Goal: Navigation & Orientation: Find specific page/section

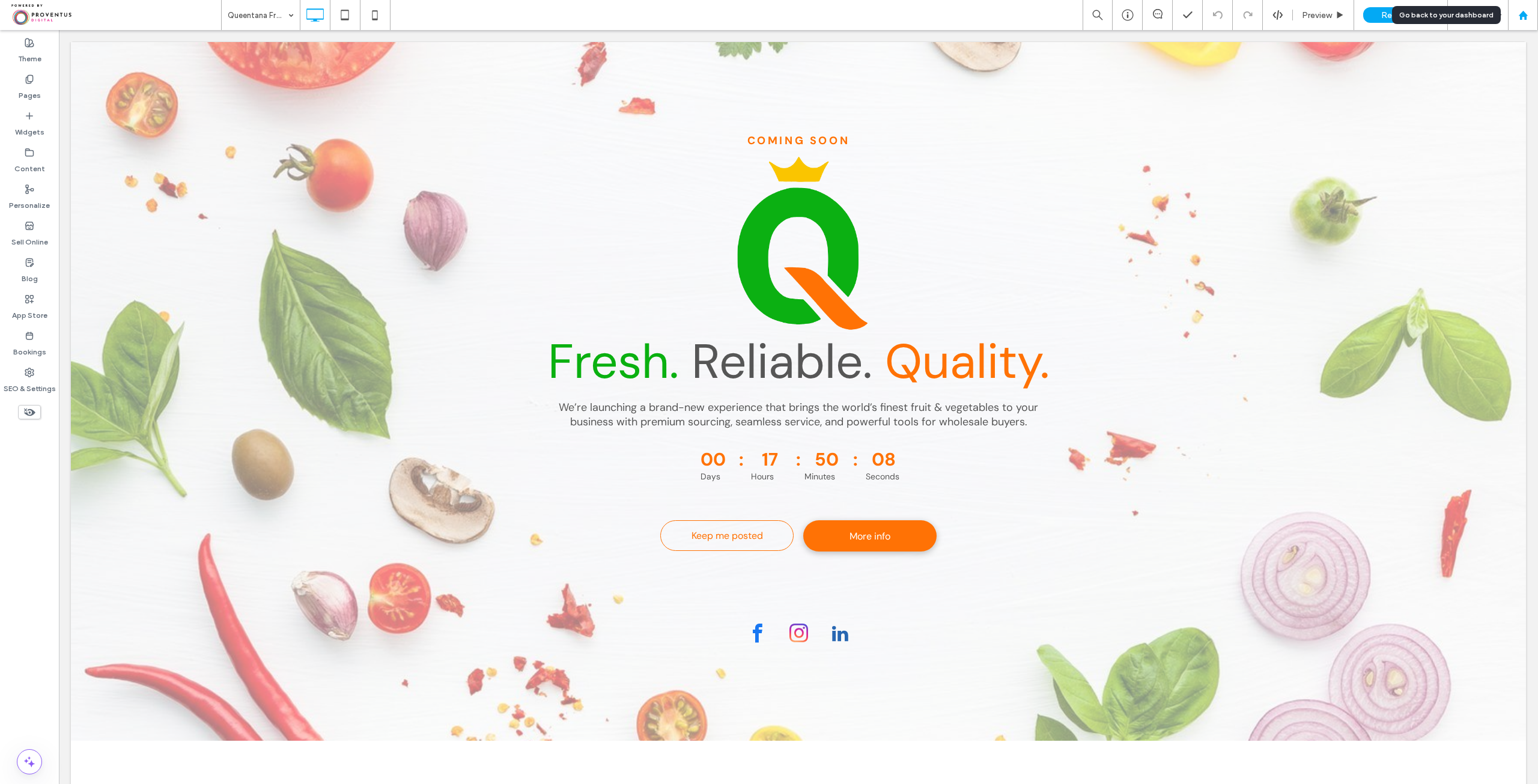
click at [1523, 15] on use at bounding box center [1522, 15] width 9 height 9
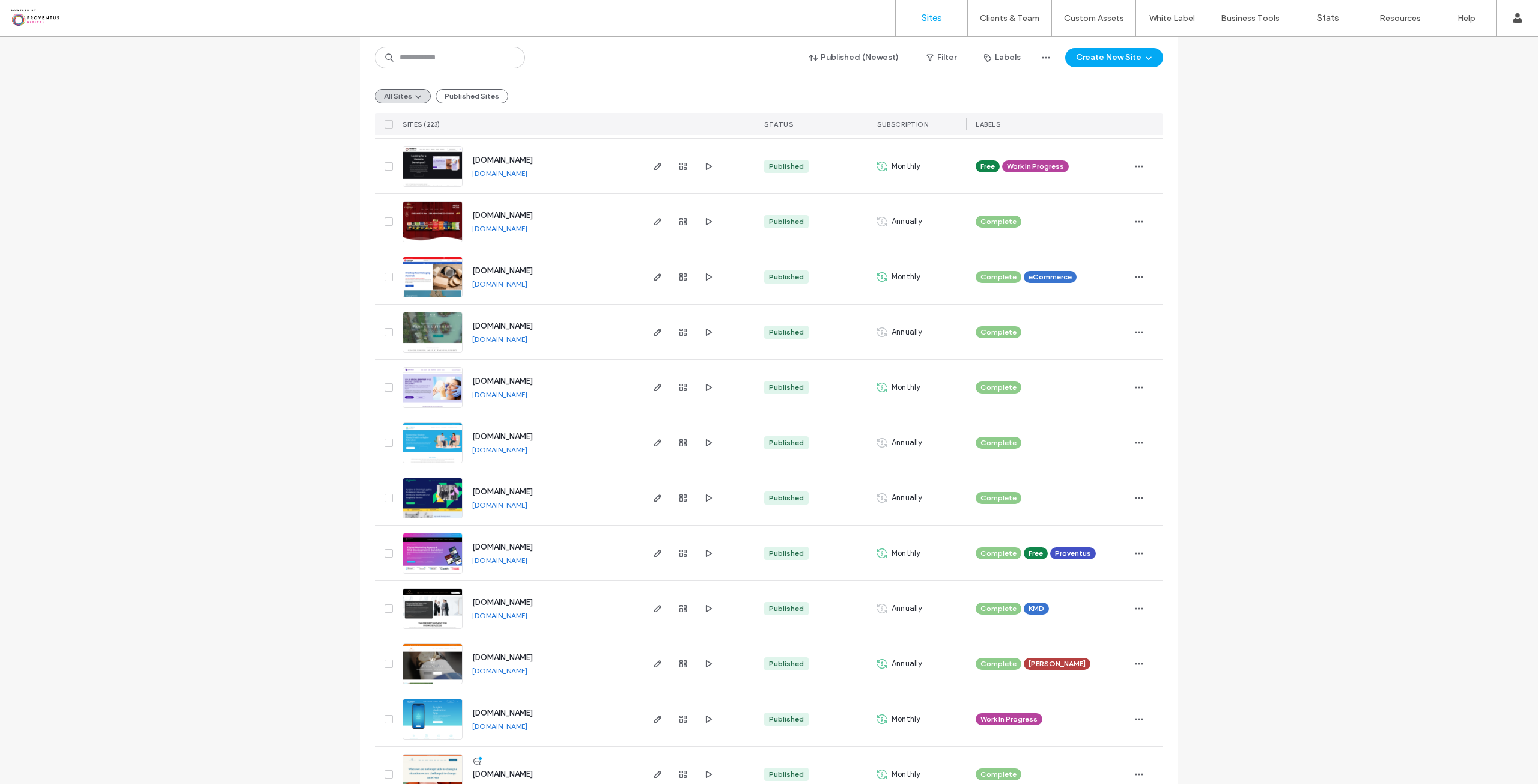
scroll to position [1142, 0]
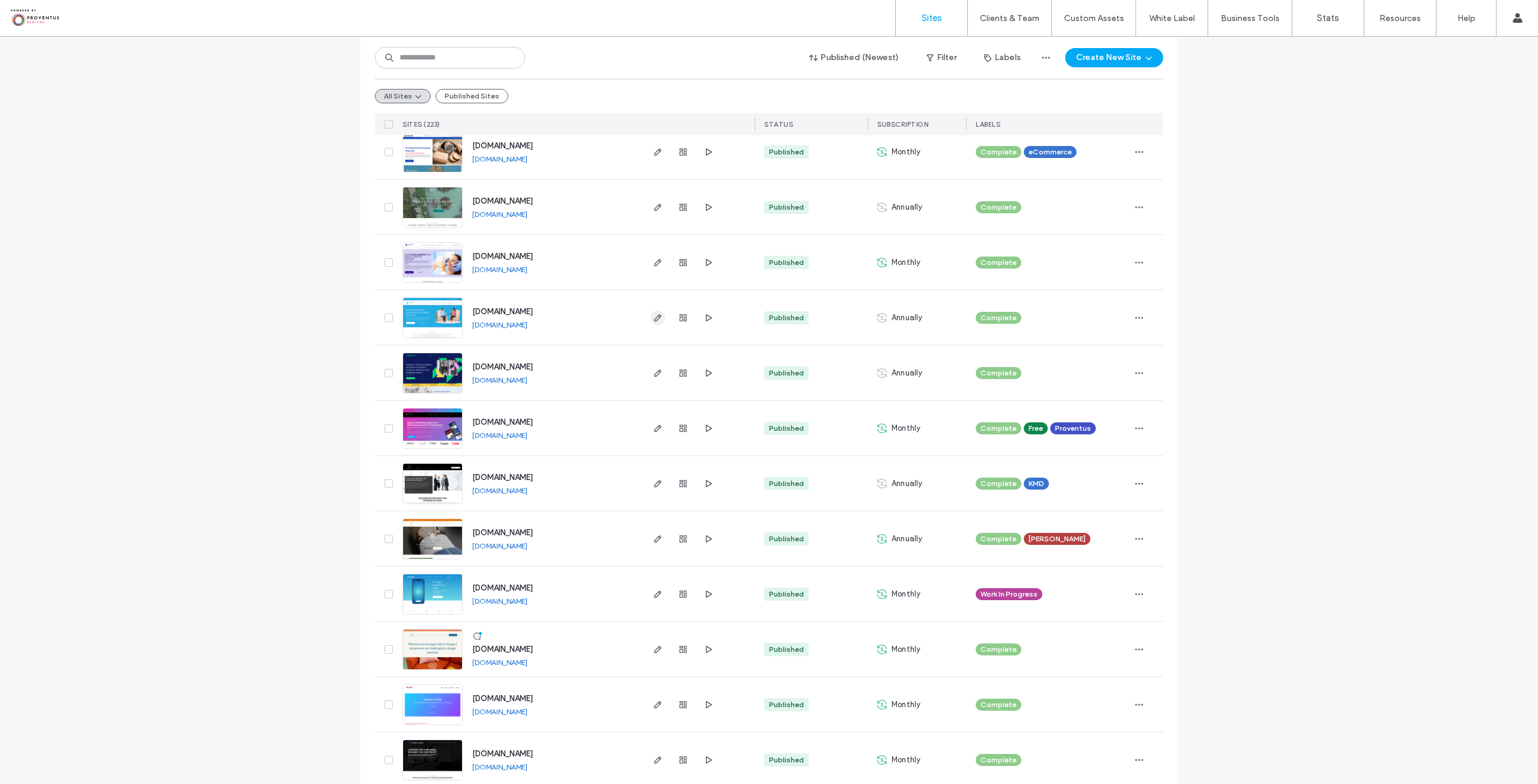
click at [653, 314] on icon "button" at bounding box center [657, 317] width 9 height 9
